Goal: Register for event/course

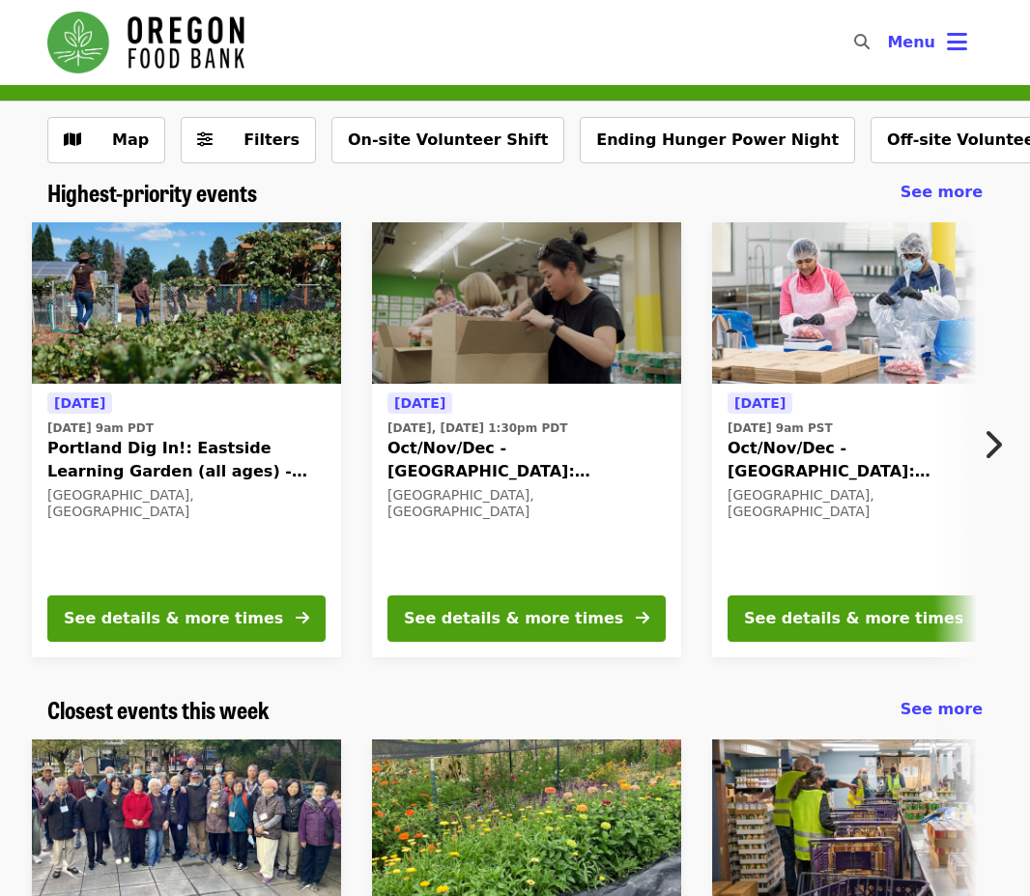
click at [922, 39] on span "Menu" at bounding box center [911, 42] width 48 height 18
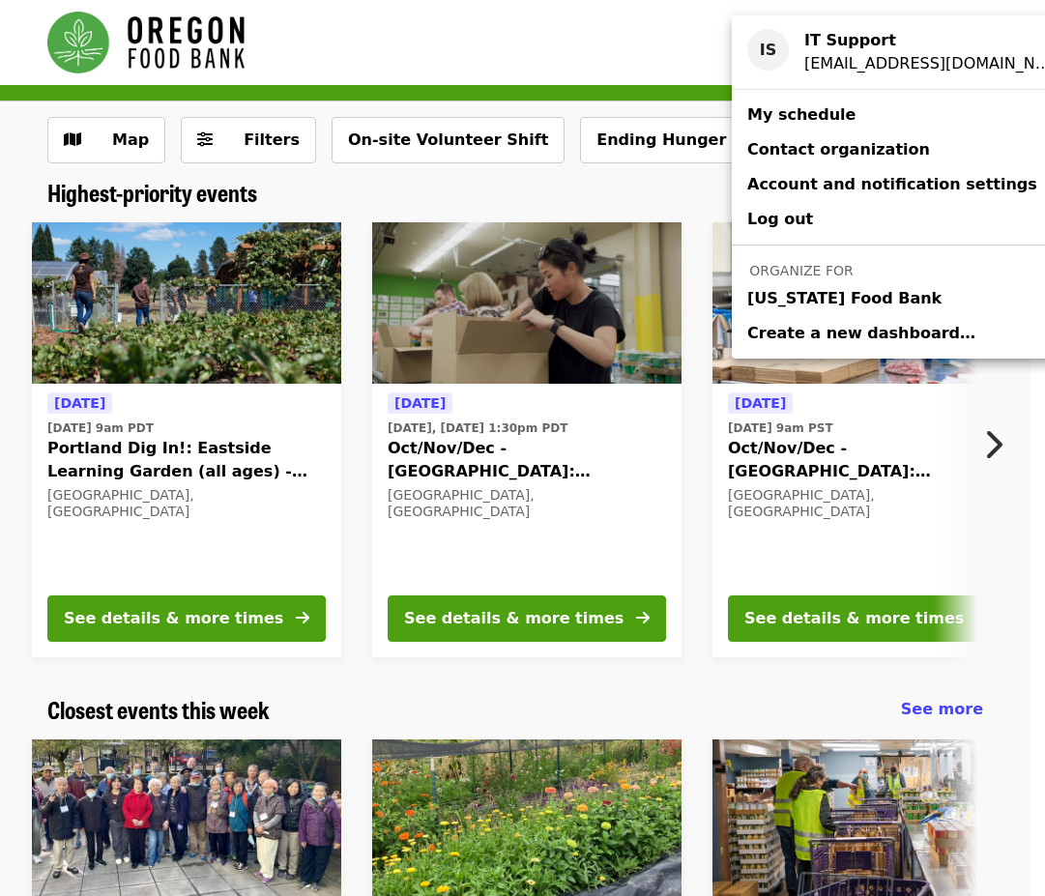
click at [865, 296] on span "[US_STATE] Food Bank" at bounding box center [844, 298] width 194 height 23
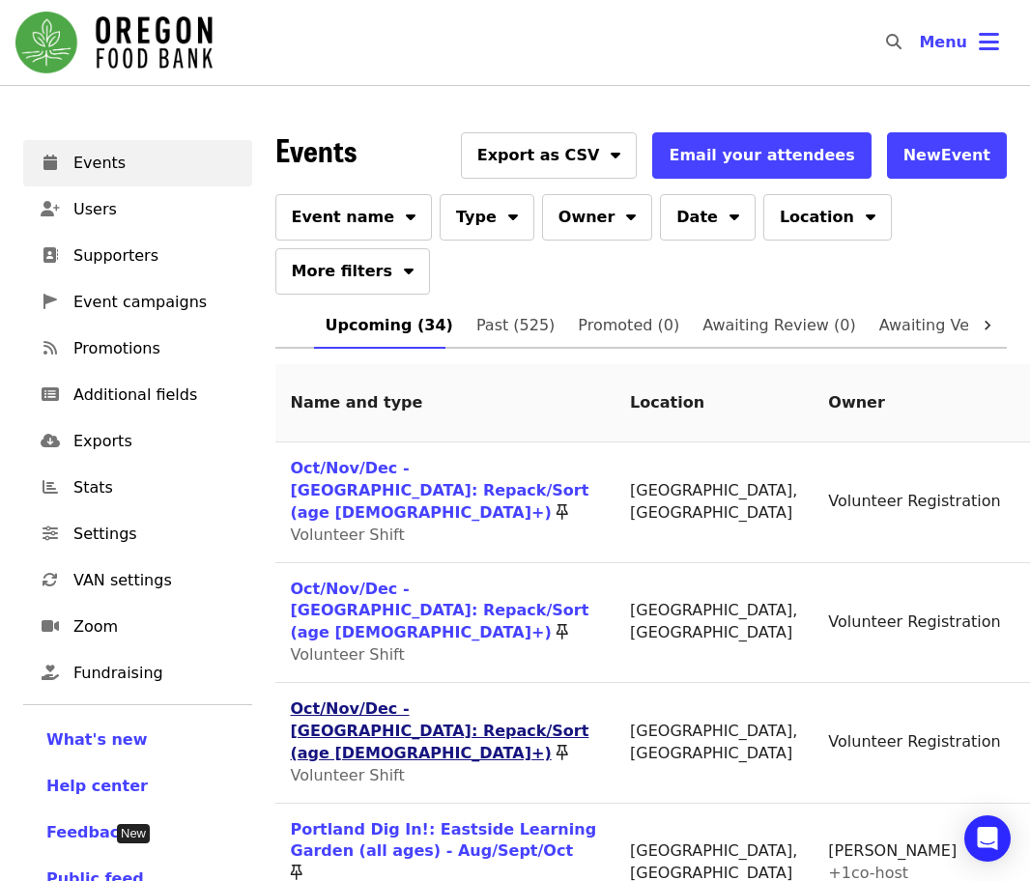
click at [411, 700] on link "Oct/Nov/Dec - [GEOGRAPHIC_DATA]: Repack/Sort (age [DEMOGRAPHIC_DATA]+)" at bounding box center [440, 731] width 299 height 63
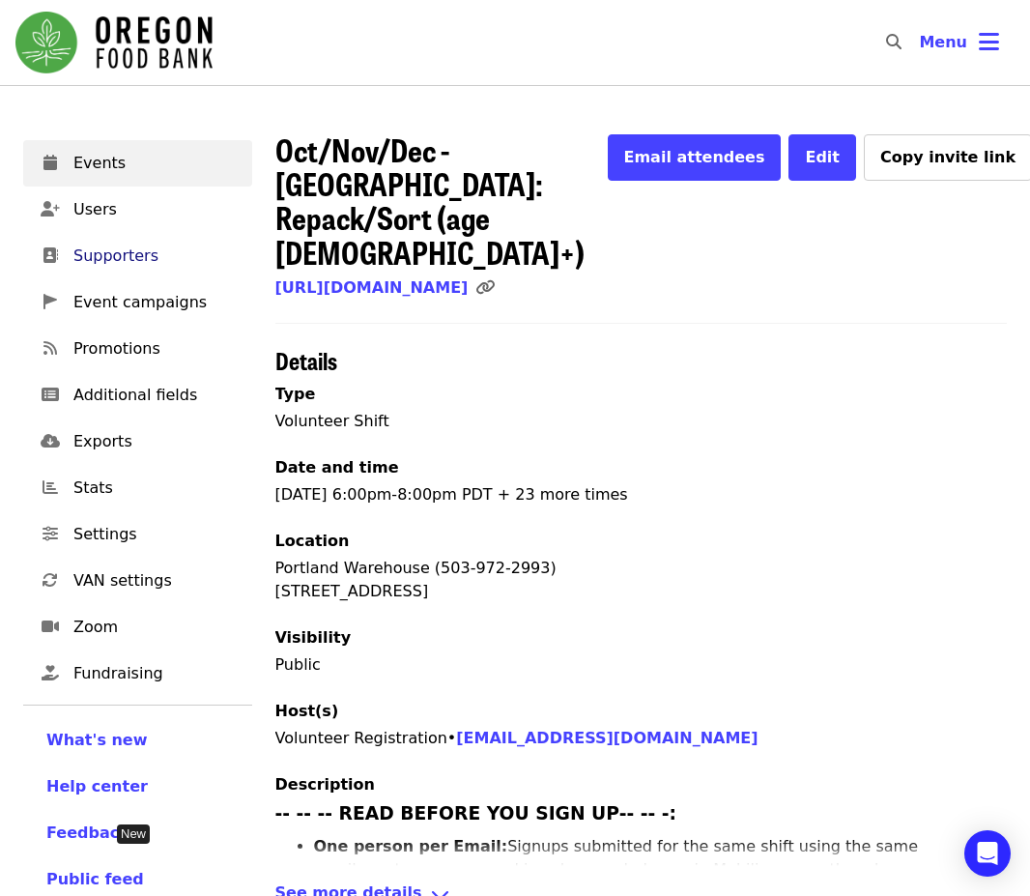
click at [151, 256] on span "Supporters" at bounding box center [154, 256] width 163 height 23
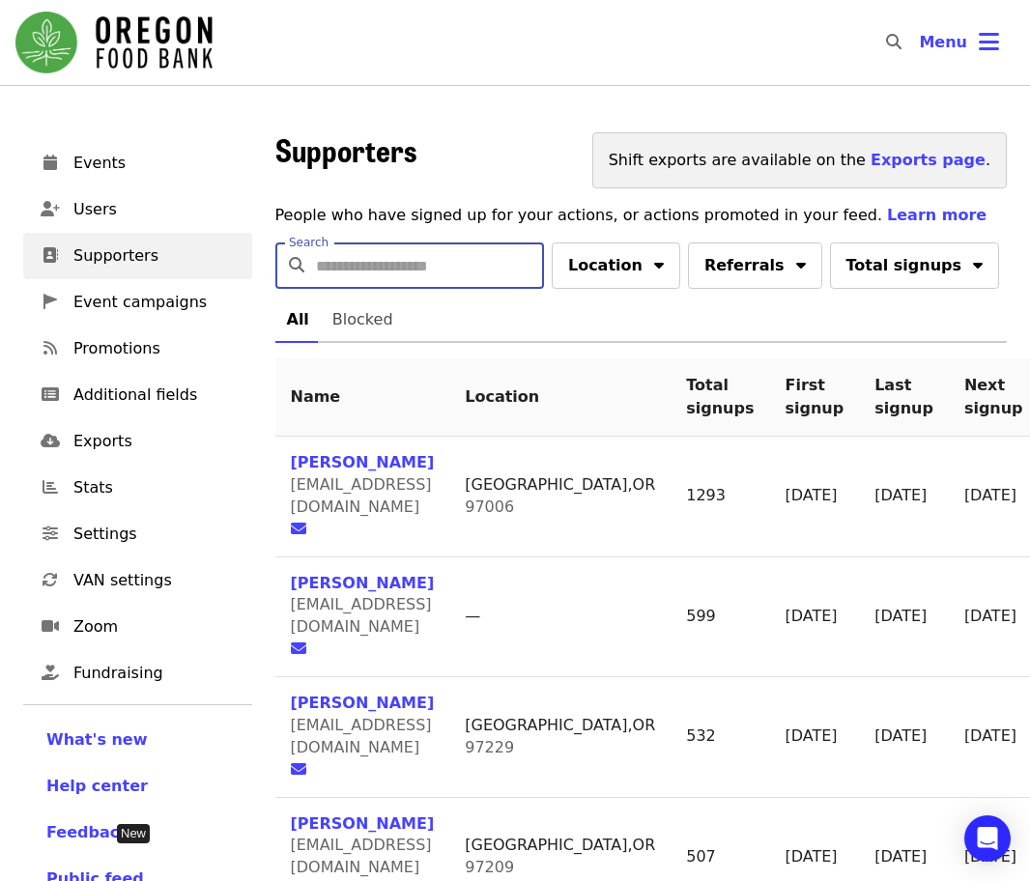
click at [436, 261] on input "Search" at bounding box center [430, 266] width 228 height 46
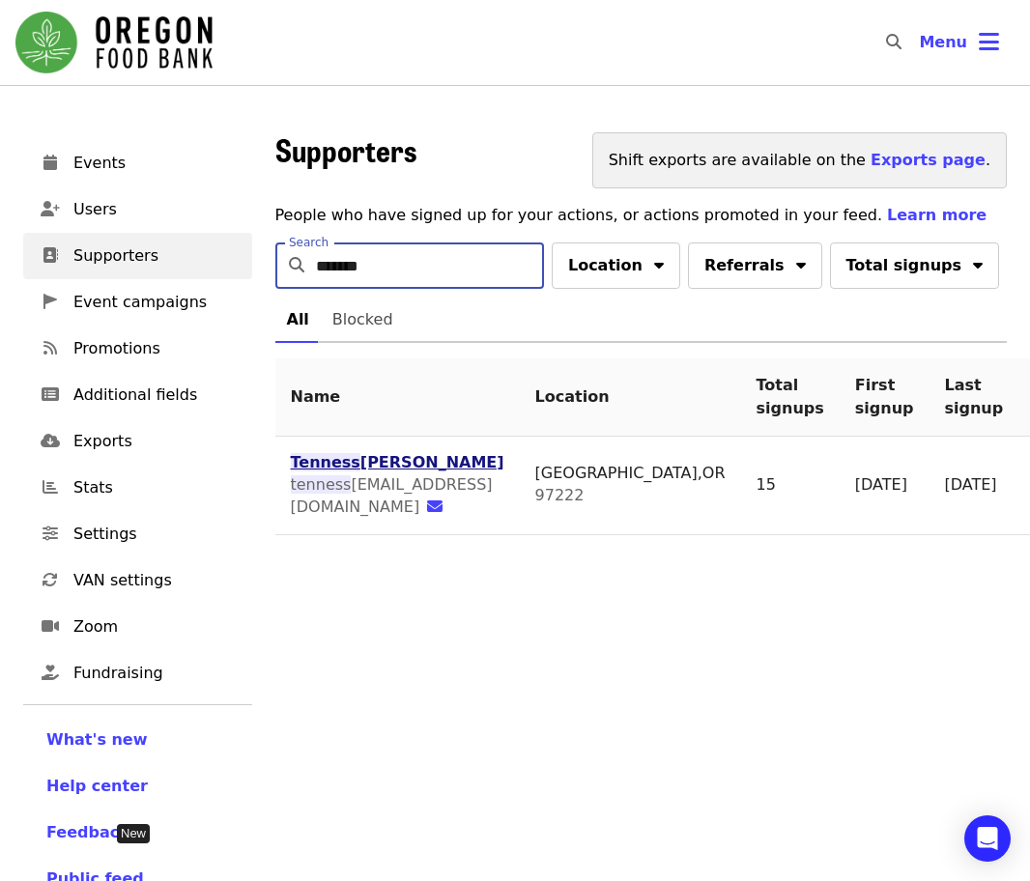
type input "*******"
click at [332, 463] on span "Tenness" at bounding box center [326, 462] width 70 height 18
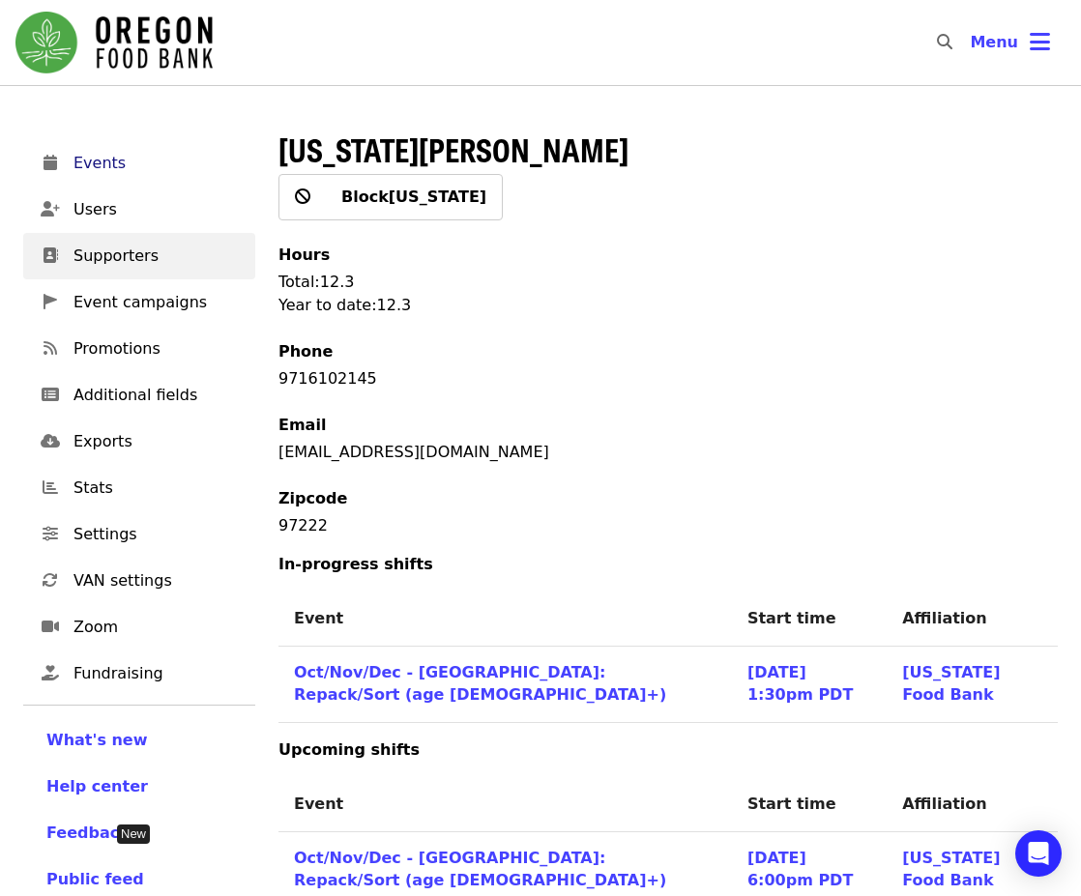
click at [96, 159] on span "Events" at bounding box center [156, 163] width 166 height 23
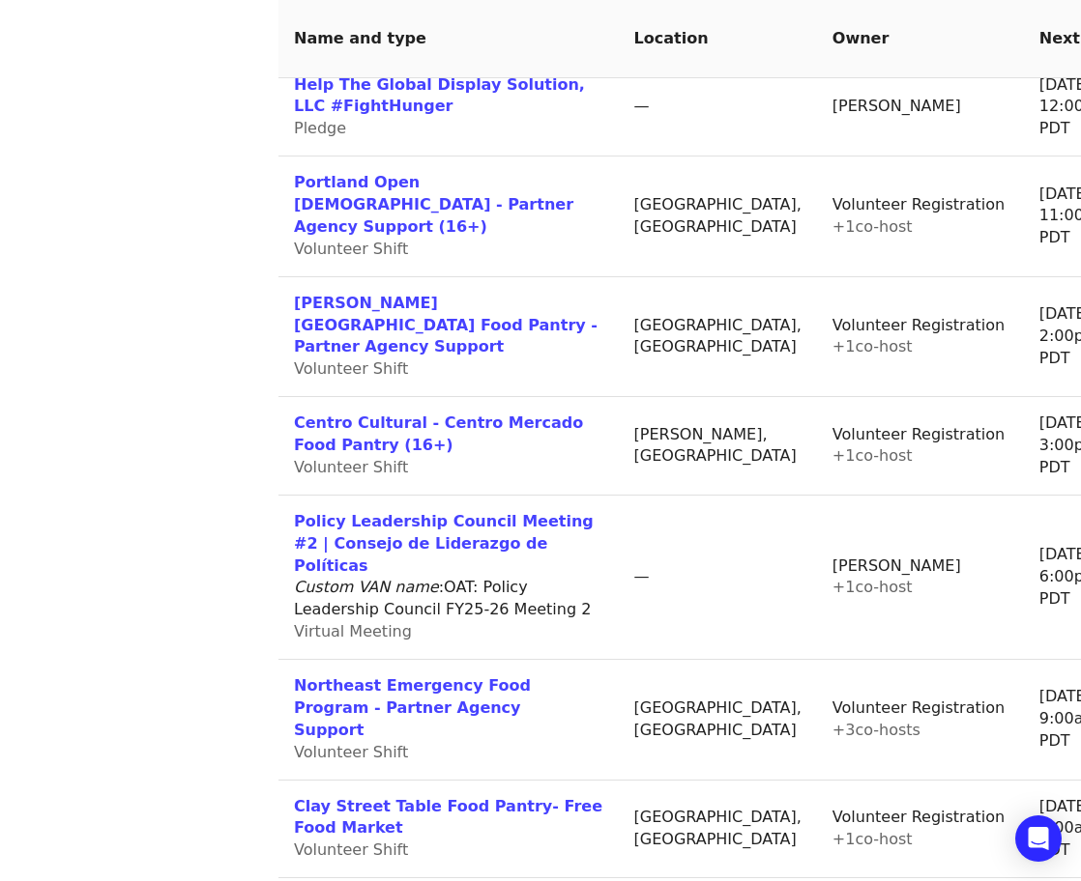
scroll to position [1353, 0]
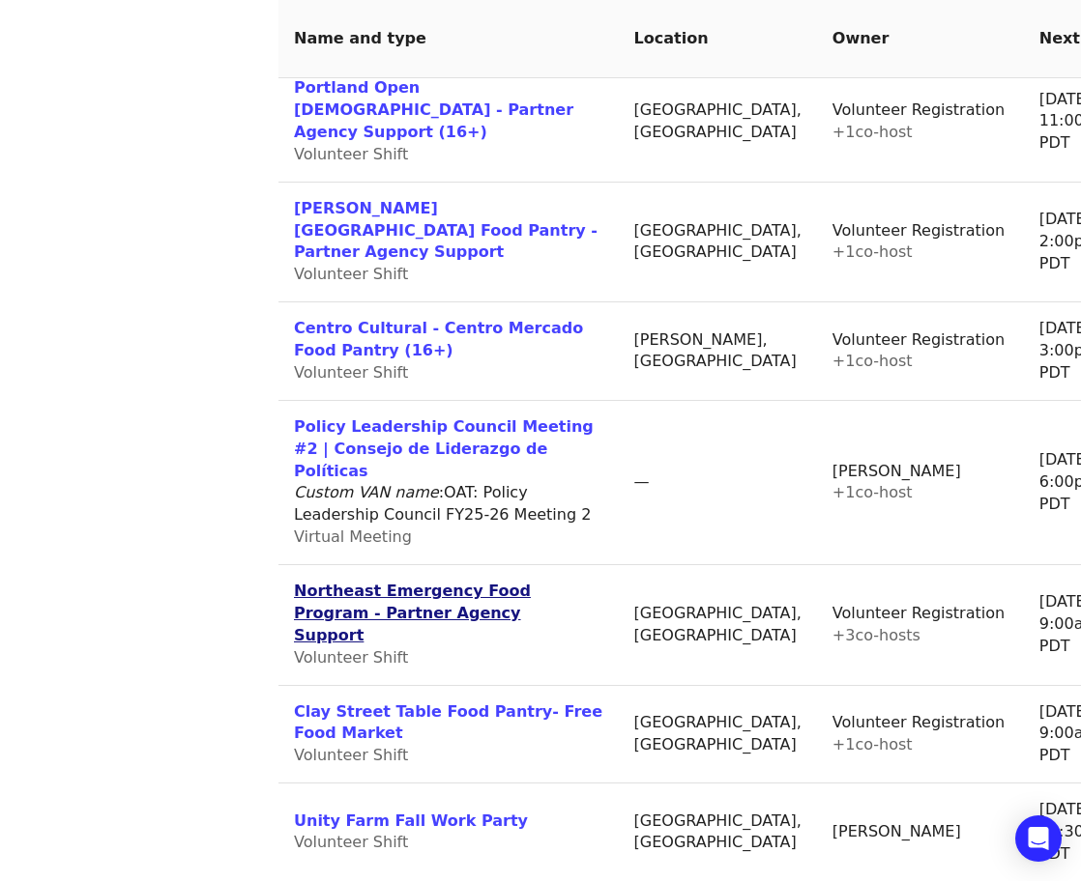
click at [444, 582] on link "Northeast Emergency Food Program - Partner Agency Support" at bounding box center [412, 613] width 237 height 63
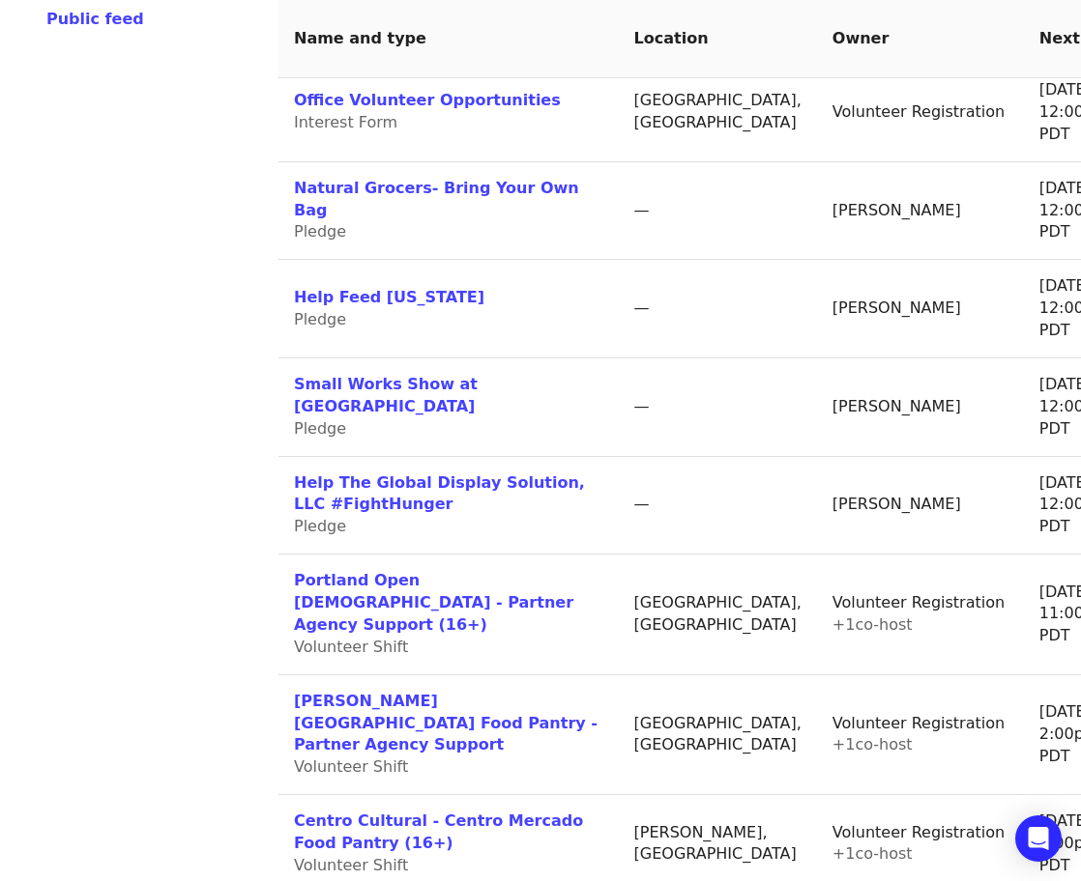
scroll to position [554, 0]
